Goal: Complete application form

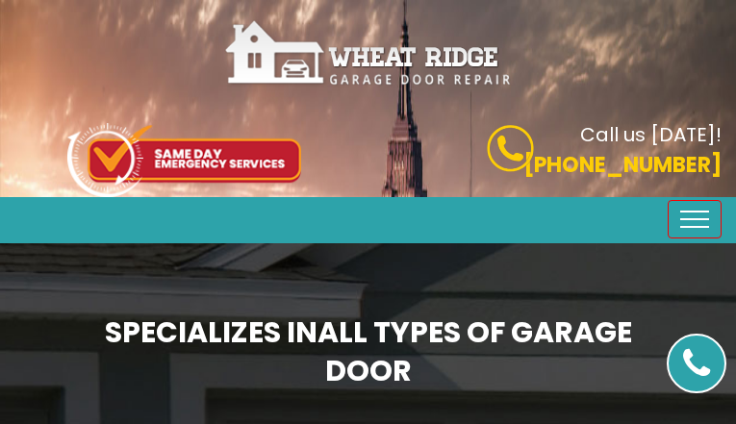
type input "gBrfdnrdx"
type input "4216485170"
type input "[EMAIL_ADDRESS][DOMAIN_NAME]"
type input "laKHesZcinKPy"
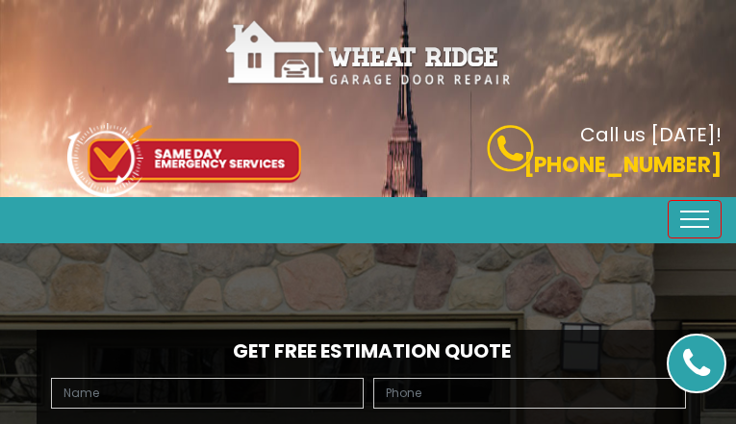
type input "FtcodWfvgw"
type input "6153613999"
type input "[EMAIL_ADDRESS][DOMAIN_NAME]"
type input "KUhtVtFWcpNcczpq"
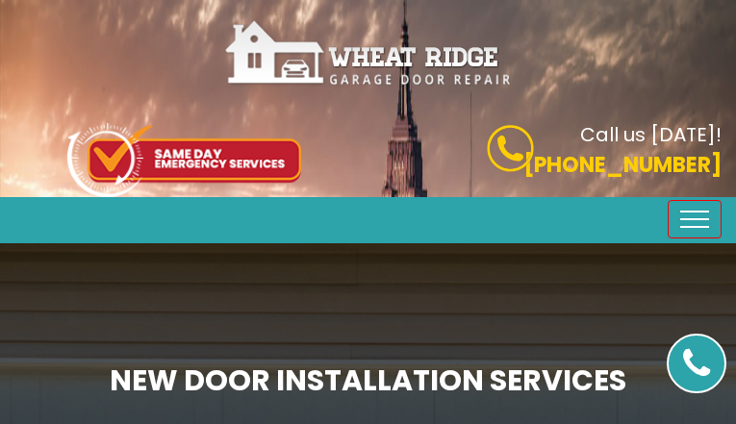
type input "lqEQEOkX"
type input "3989757512"
type input "[EMAIL_ADDRESS][DOMAIN_NAME]"
type input "EHJQaCHKUSWTGzbz"
